Goal: Transaction & Acquisition: Purchase product/service

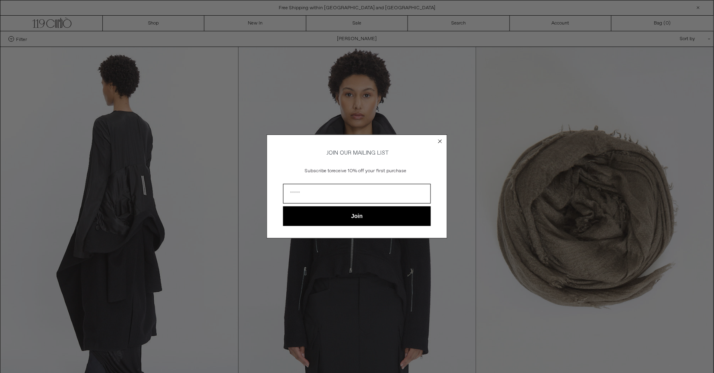
click at [435, 168] on form "JOIN OUR MAILING LIST Subscribe to receive 10% off your first purchase Join ***…" at bounding box center [357, 187] width 181 height 104
click at [441, 140] on icon "Close dialog" at bounding box center [440, 141] width 3 height 3
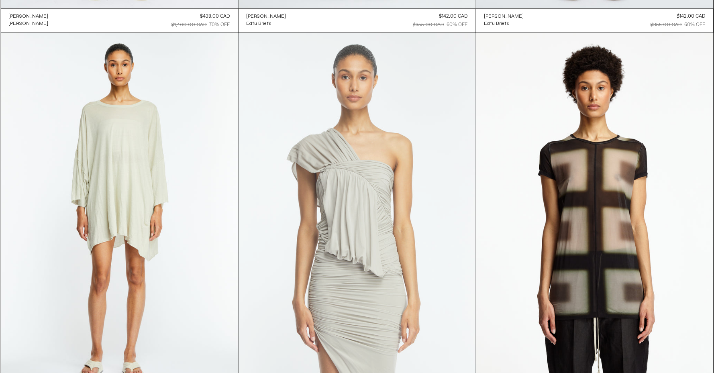
scroll to position [4569, 0]
